Goal: Information Seeking & Learning: Learn about a topic

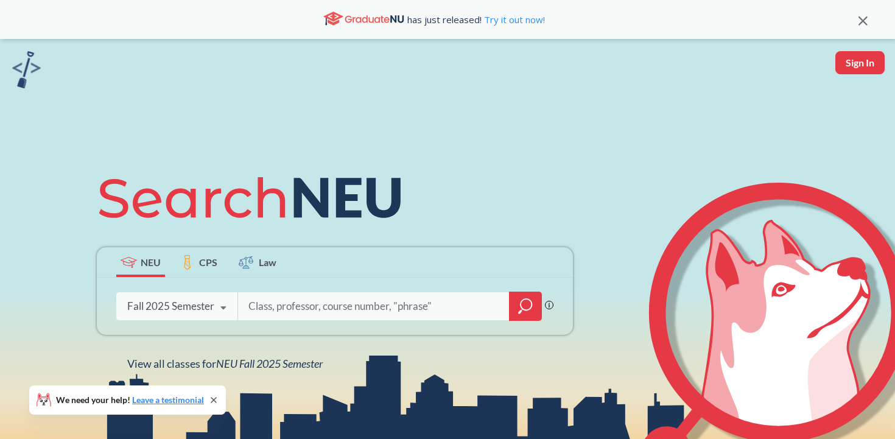
click at [290, 305] on input "search" at bounding box center [373, 306] width 253 height 26
click at [306, 305] on input "INTB" at bounding box center [373, 306] width 253 height 26
type input "INTB 1203"
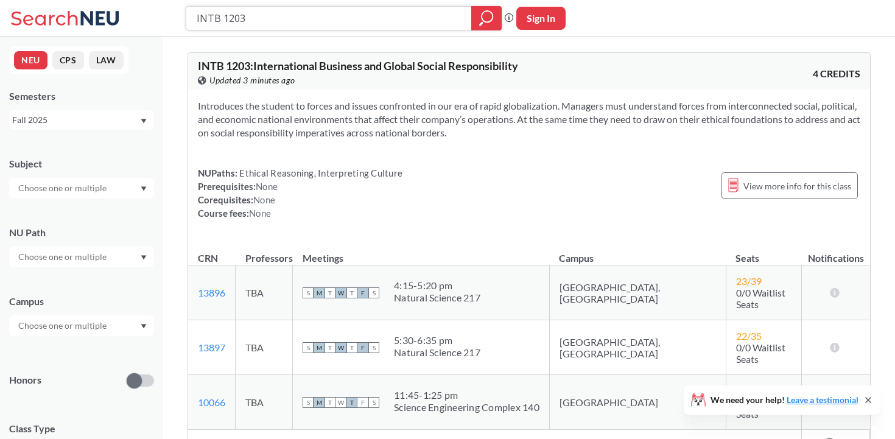
scroll to position [111, 0]
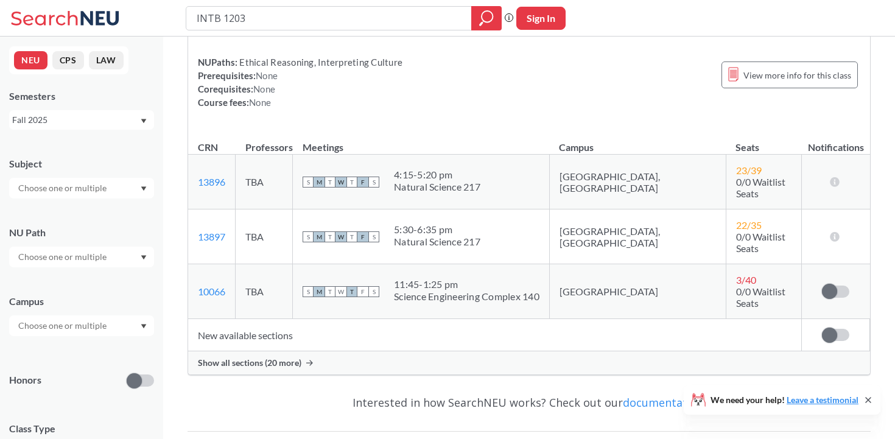
click at [307, 360] on icon at bounding box center [309, 363] width 7 height 6
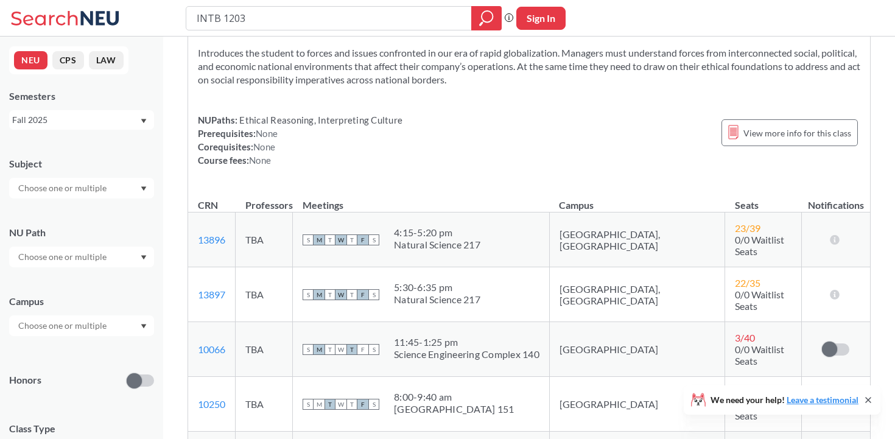
scroll to position [0, 0]
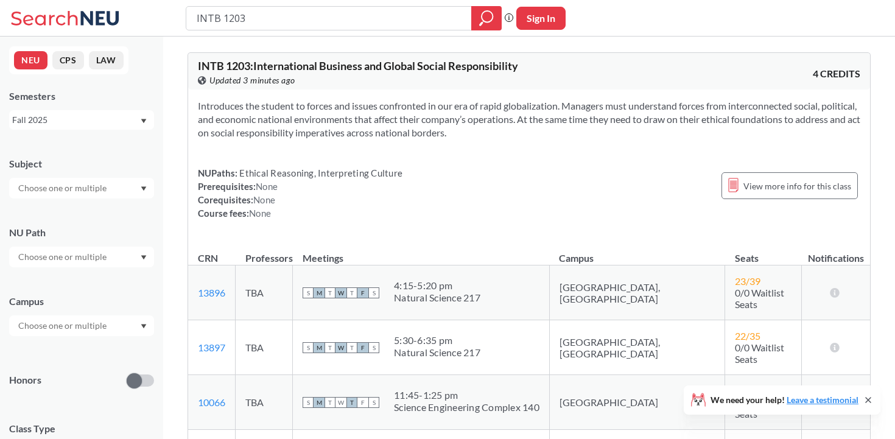
click at [69, 328] on input "text" at bounding box center [63, 325] width 102 height 15
click at [55, 355] on div "Boston ( 1 )" at bounding box center [85, 352] width 138 height 13
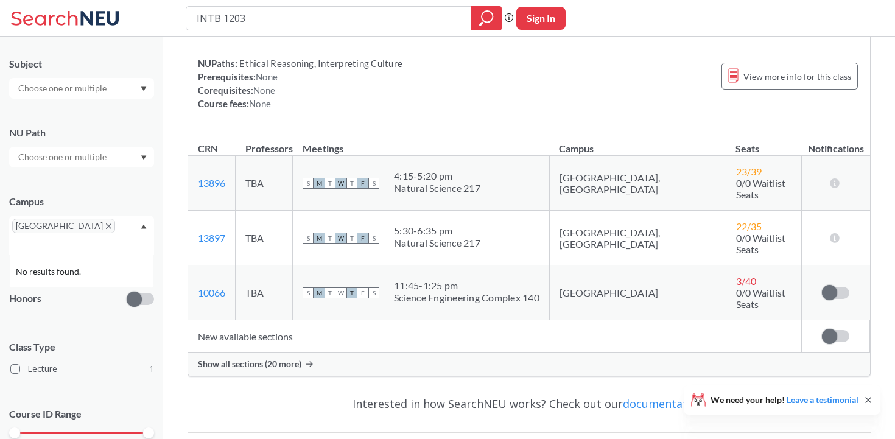
scroll to position [178, 0]
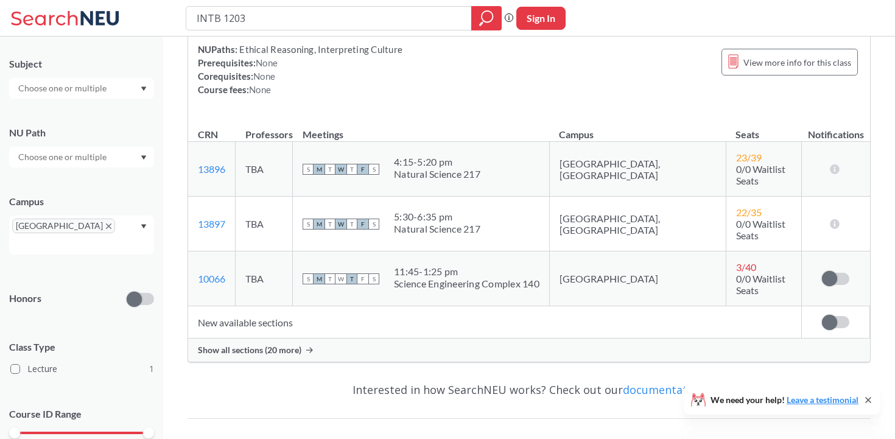
click at [267, 345] on span "Show all sections (20 more)" at bounding box center [249, 350] width 103 height 11
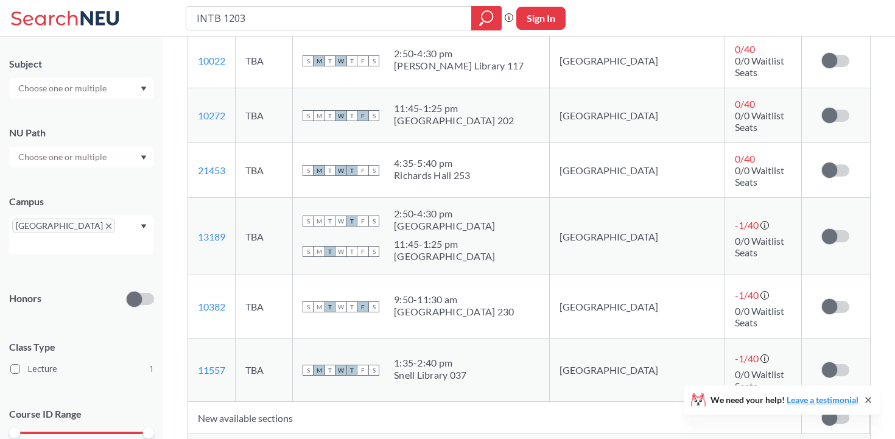
scroll to position [1252, 0]
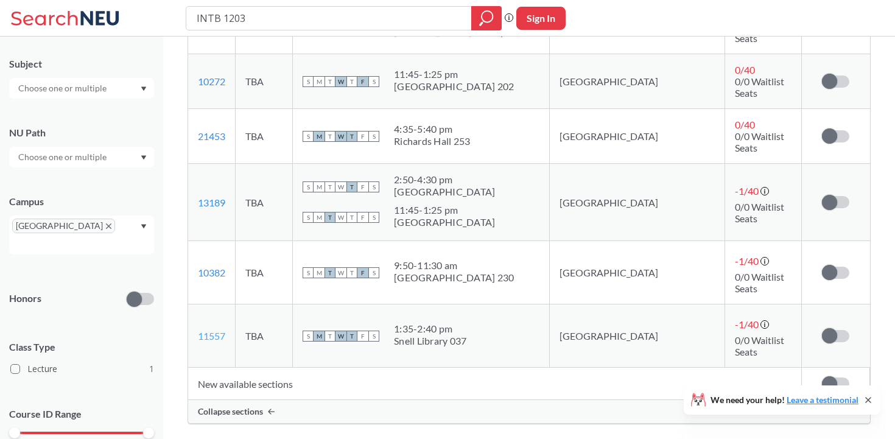
click at [212, 330] on link "11557" at bounding box center [211, 336] width 27 height 12
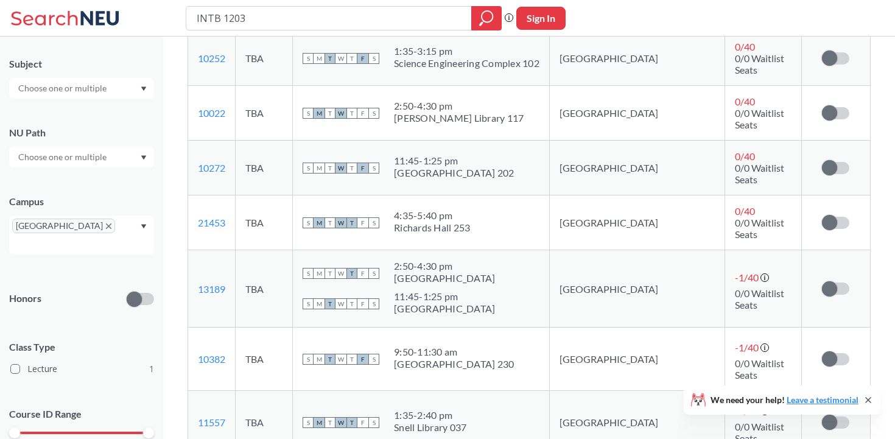
scroll to position [1161, 0]
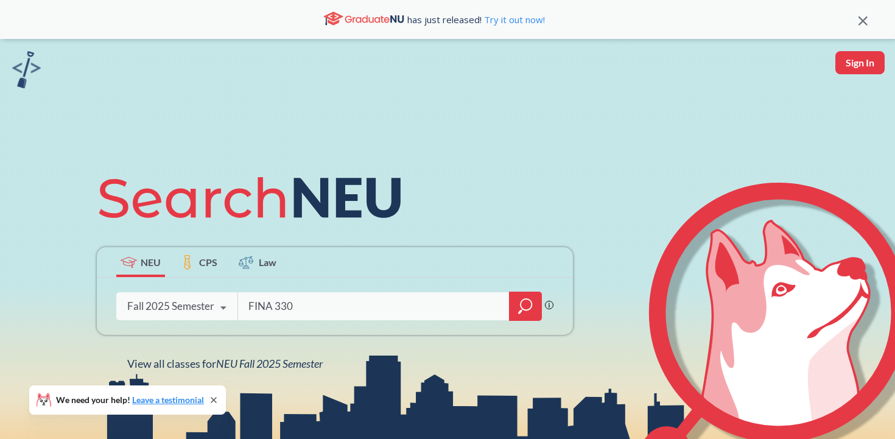
type input "FINA 3303"
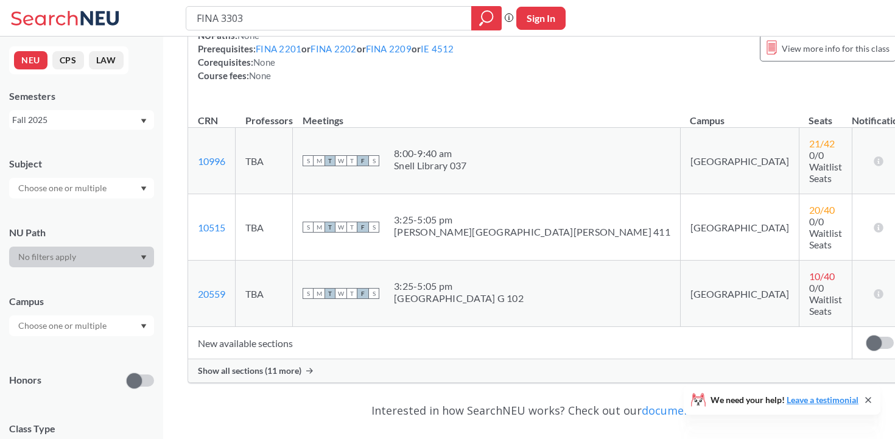
scroll to position [165, 0]
